Goal: Check status

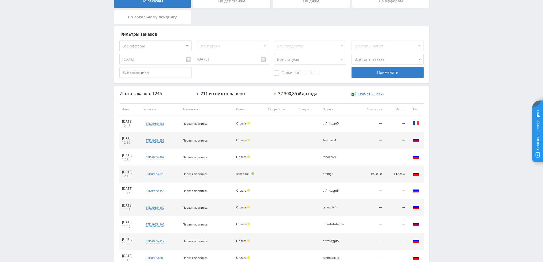
scroll to position [78, 0]
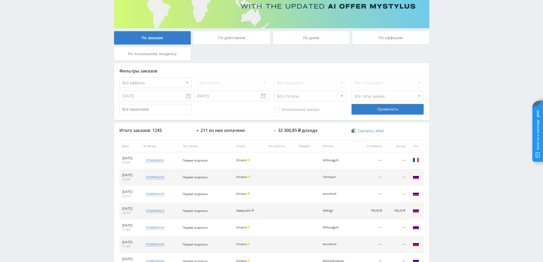
click at [298, 41] on div "По дням" at bounding box center [311, 37] width 77 height 13
click at [0, 0] on input "По дням" at bounding box center [0, 0] width 0 height 0
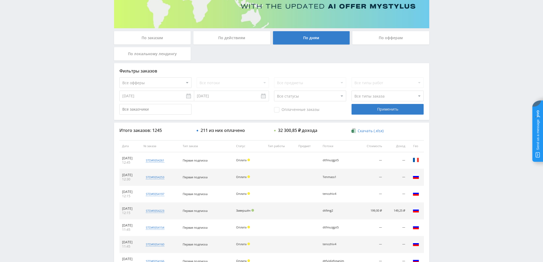
scroll to position [0, 0]
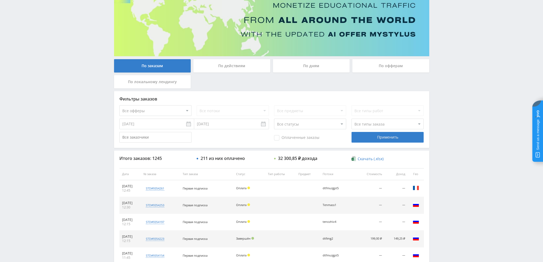
scroll to position [25, 0]
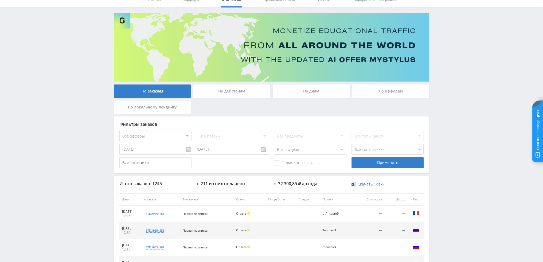
click at [316, 92] on div "По дням" at bounding box center [311, 91] width 77 height 13
click at [0, 0] on input "По дням" at bounding box center [0, 0] width 0 height 0
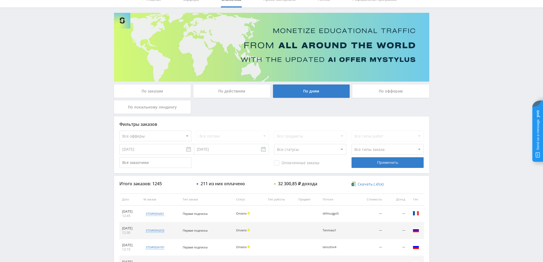
scroll to position [0, 0]
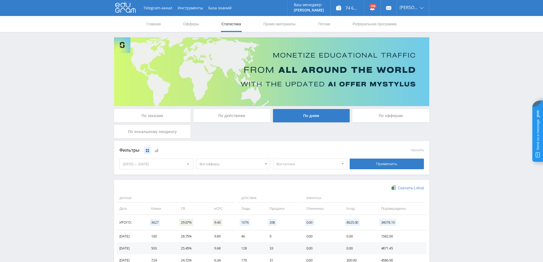
click at [233, 122] on div "По действиям" at bounding box center [231, 115] width 77 height 13
click at [0, 0] on input "По действиям" at bounding box center [0, 0] width 0 height 0
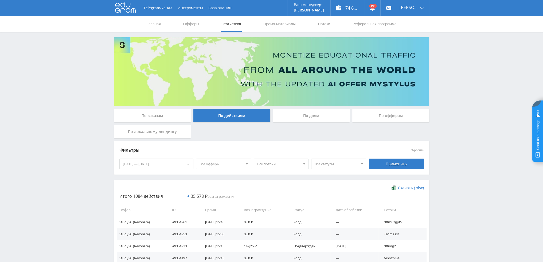
click at [304, 116] on div "По дням" at bounding box center [311, 115] width 77 height 13
click at [0, 0] on input "По дням" at bounding box center [0, 0] width 0 height 0
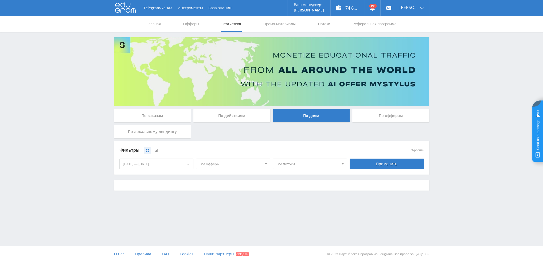
click at [251, 166] on span "Все офферы" at bounding box center [230, 164] width 62 height 10
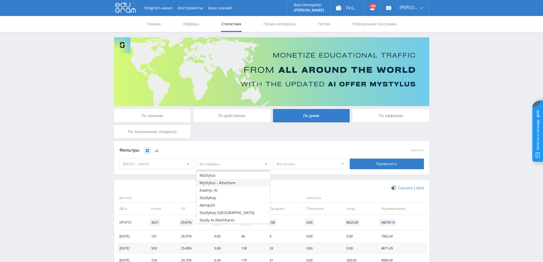
scroll to position [6, 0]
click at [225, 183] on button "MyStylus - Revshare" at bounding box center [233, 182] width 74 height 7
click at [226, 175] on button "MyStylus" at bounding box center [233, 174] width 74 height 7
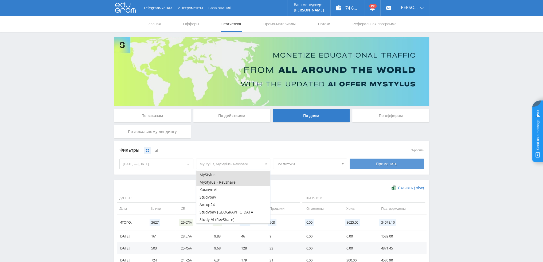
click at [366, 163] on div "Применить" at bounding box center [387, 164] width 74 height 11
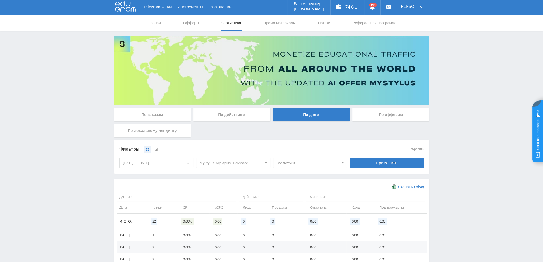
scroll to position [0, 0]
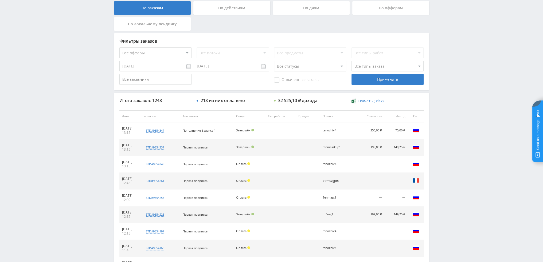
scroll to position [134, 0]
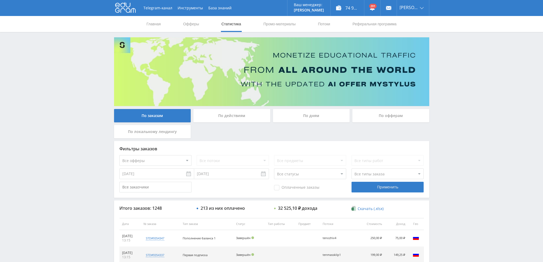
click at [306, 117] on div "По дням" at bounding box center [311, 115] width 77 height 13
click at [0, 0] on input "По дням" at bounding box center [0, 0] width 0 height 0
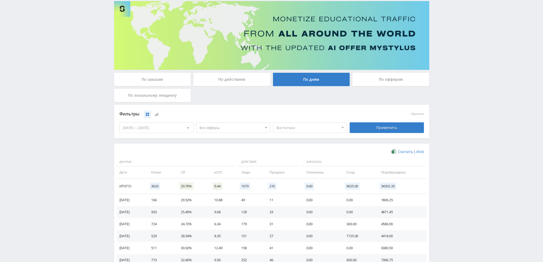
scroll to position [53, 0]
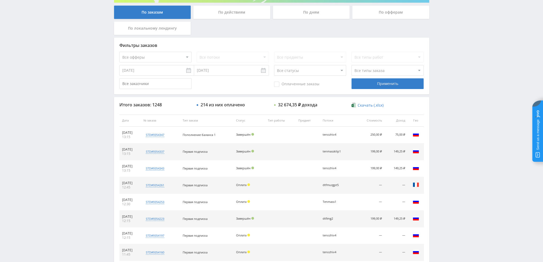
scroll to position [107, 0]
